Goal: Information Seeking & Learning: Learn about a topic

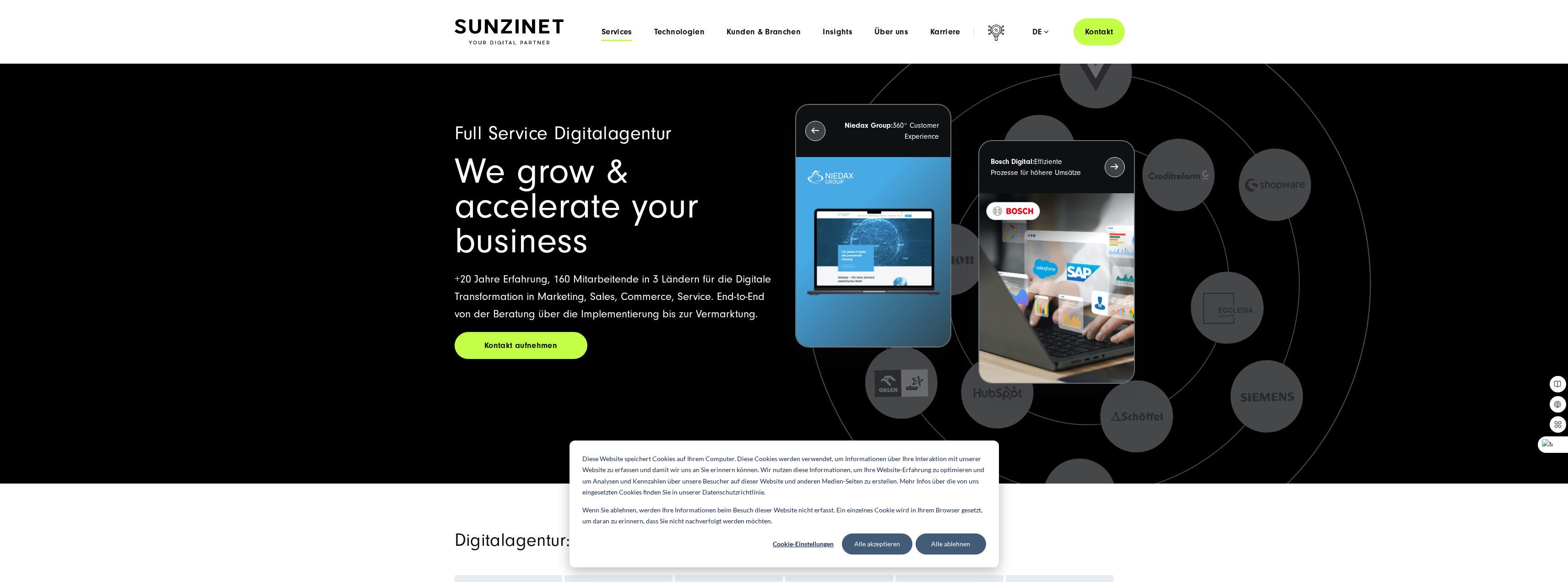
click at [614, 30] on span "Services" at bounding box center [616, 31] width 31 height 9
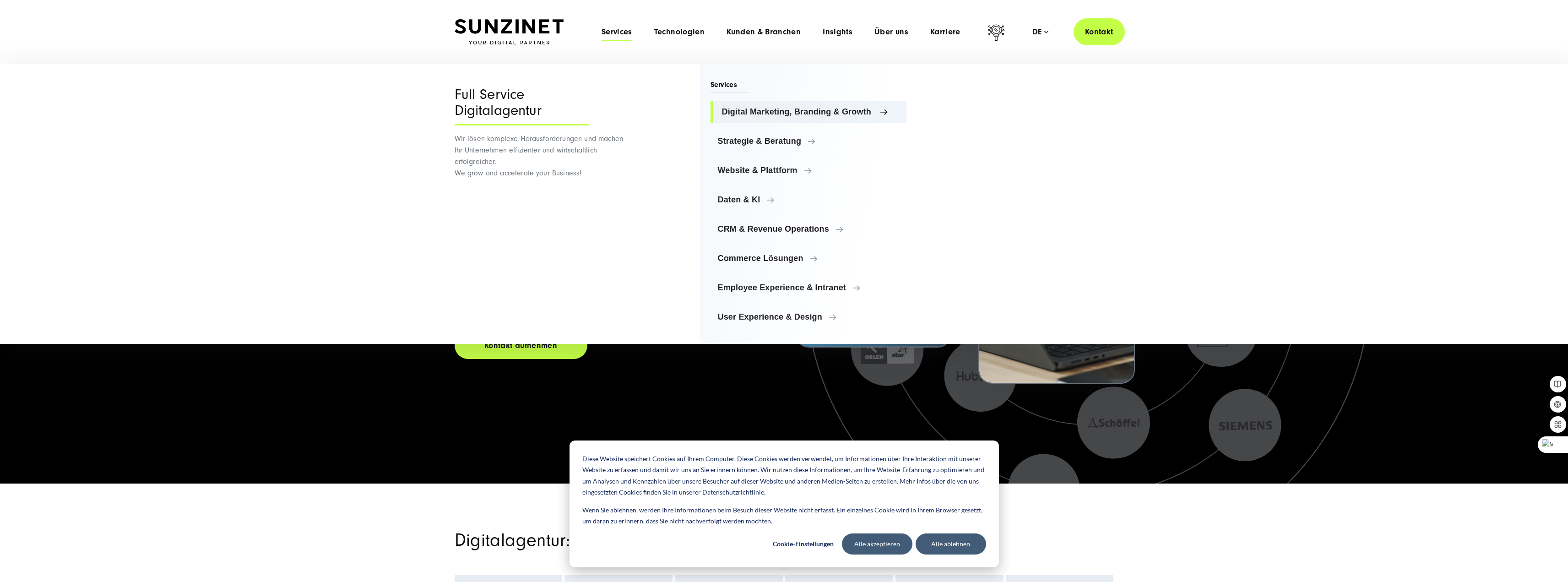
click at [751, 110] on span "Digital Marketing, Branding & Growth" at bounding box center [810, 111] width 177 height 9
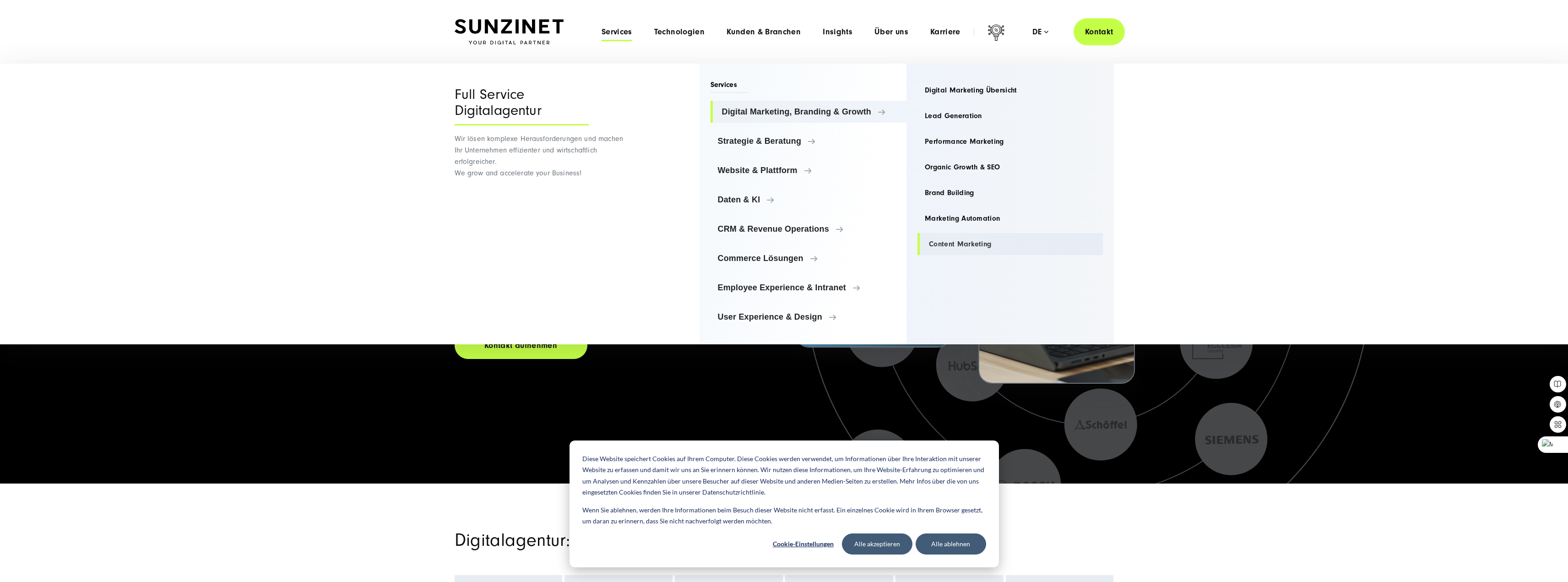
click at [963, 245] on link "Content Marketing" at bounding box center [1010, 244] width 186 height 22
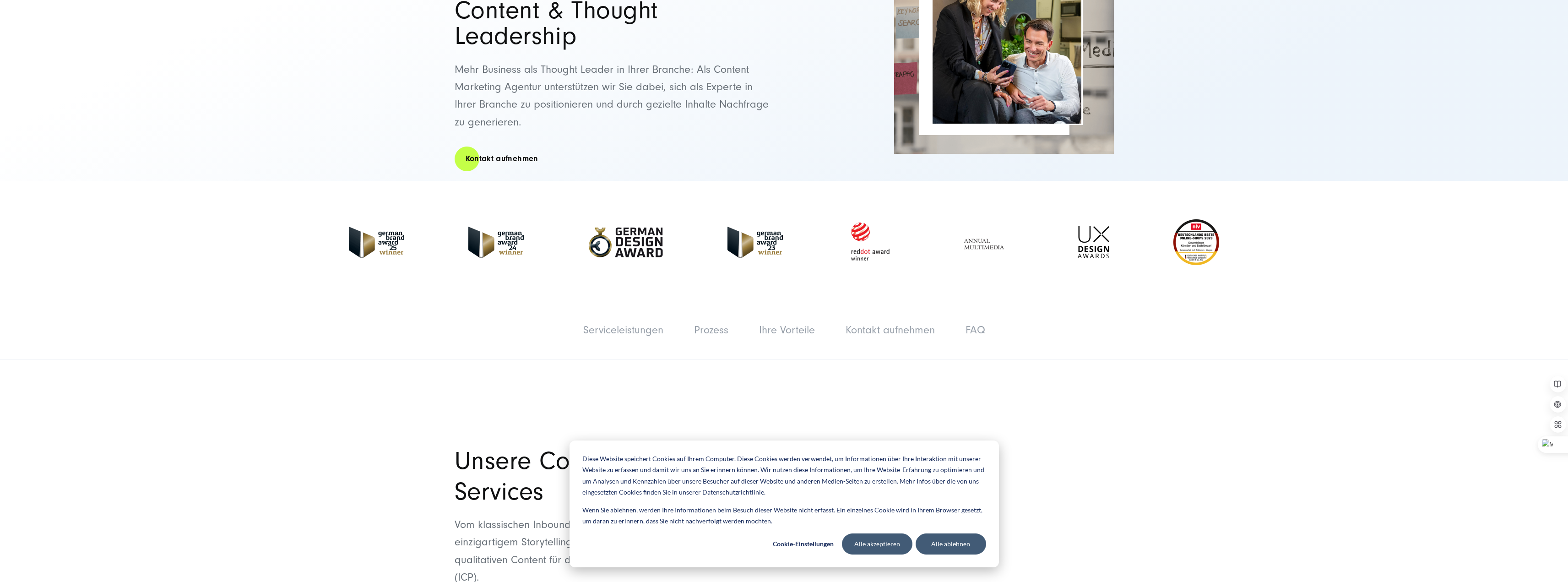
scroll to position [229, 0]
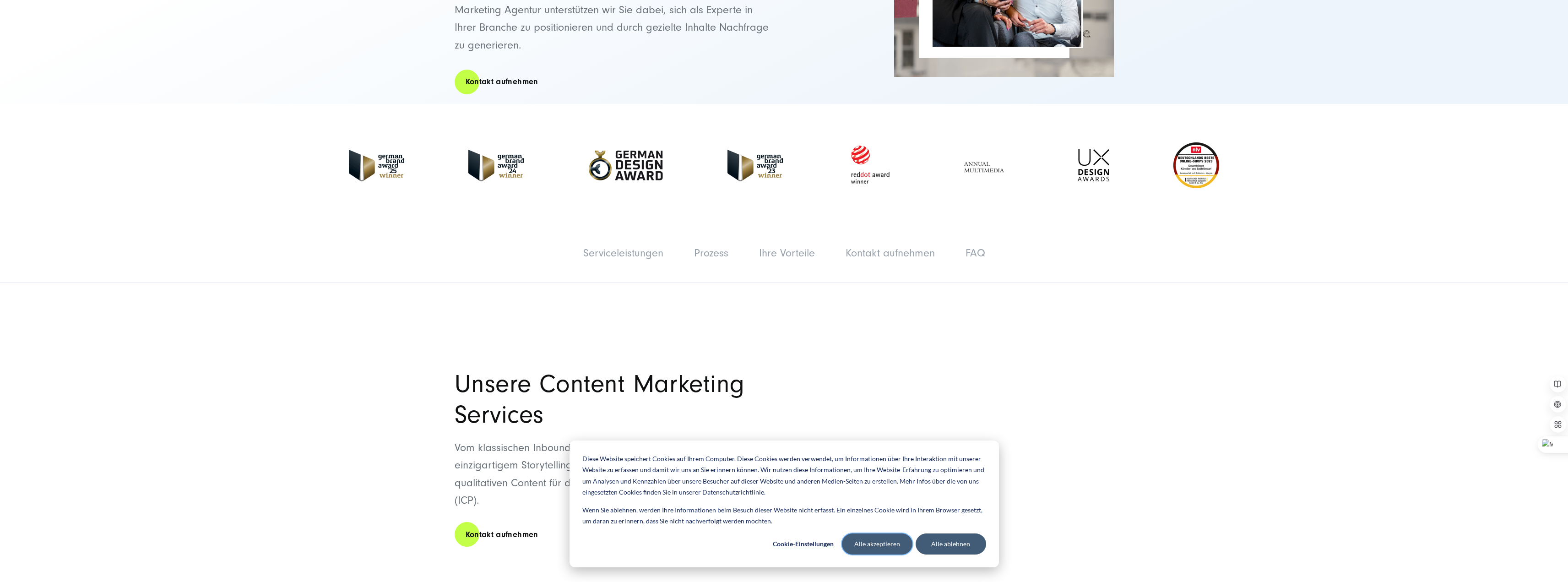
click at [873, 549] on button "Alle akzeptieren" at bounding box center [877, 544] width 70 height 21
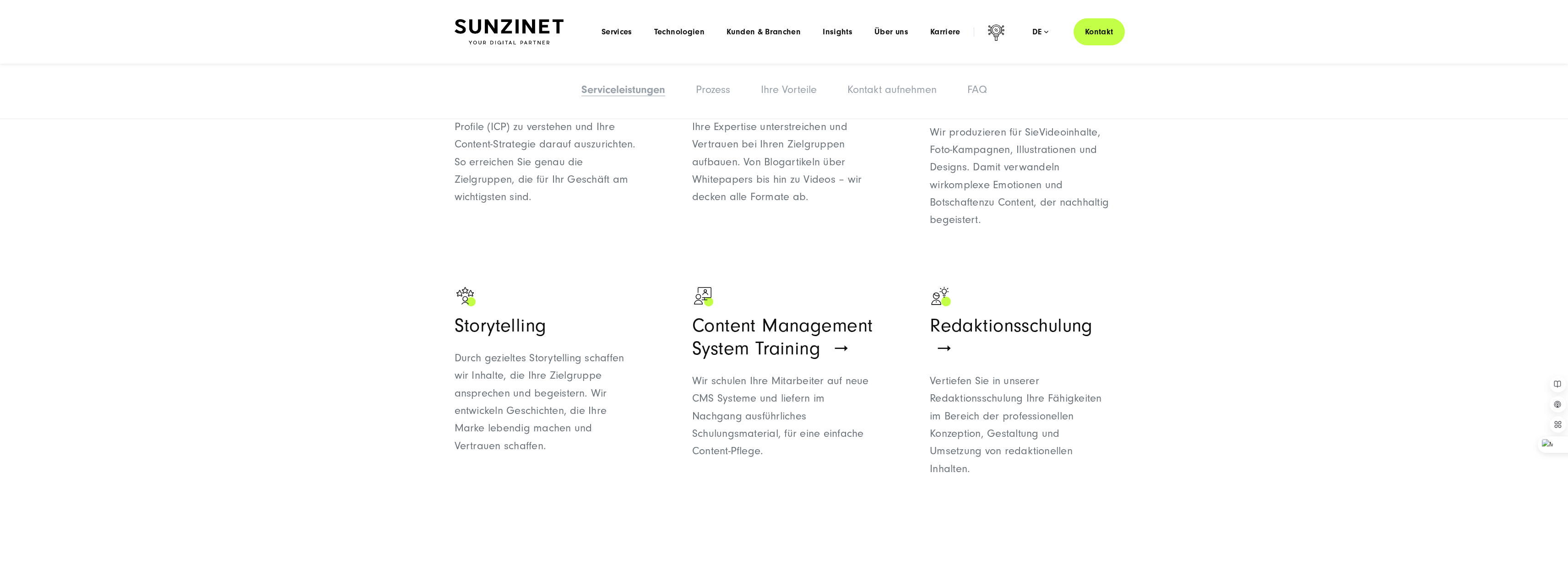
scroll to position [733, 0]
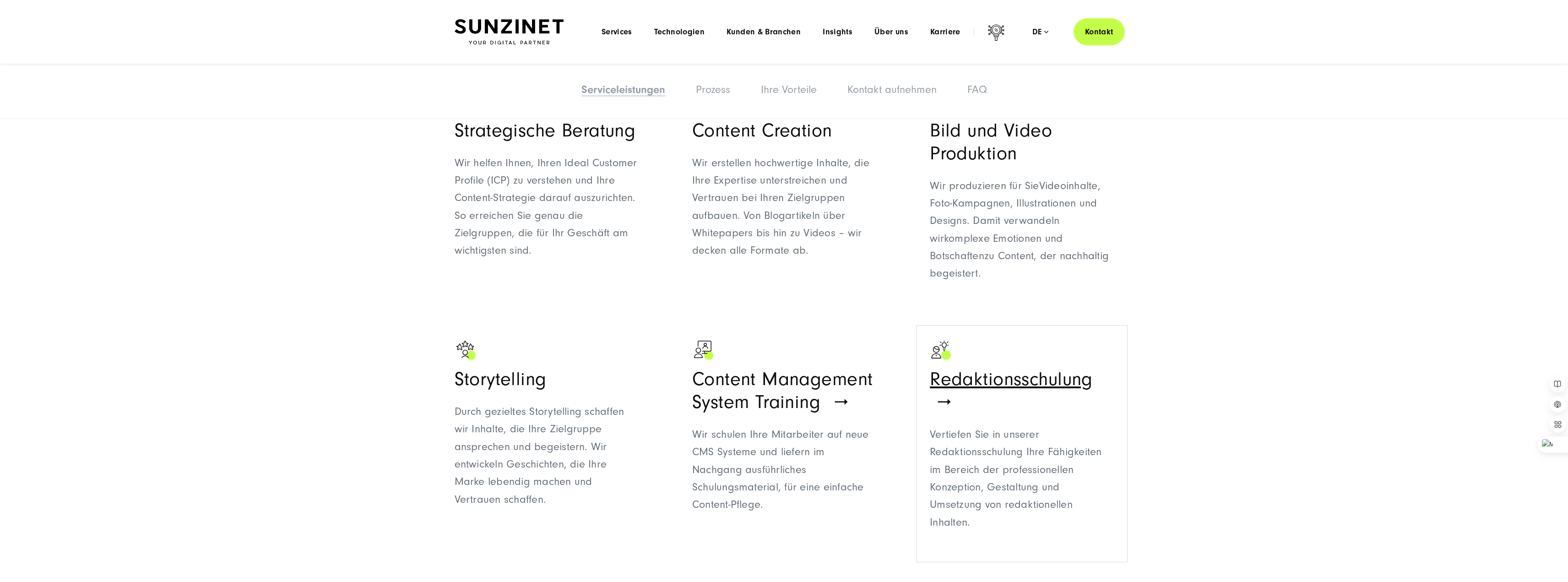
click at [980, 378] on span "Redaktionsschulung" at bounding box center [1011, 380] width 163 height 21
